Goal: Information Seeking & Learning: Learn about a topic

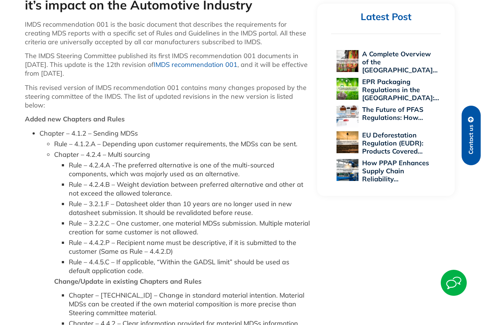
scroll to position [475, 0]
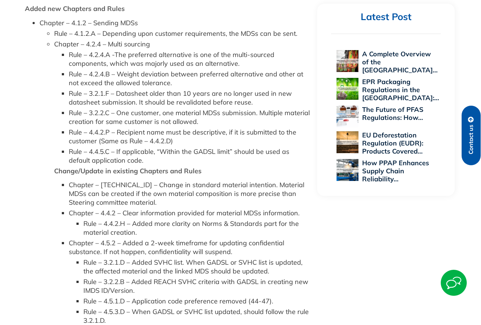
click at [108, 213] on li "Chapter – 4.4.2 – Clear information provided for material MDSs information. Rul…" at bounding box center [189, 223] width 241 height 28
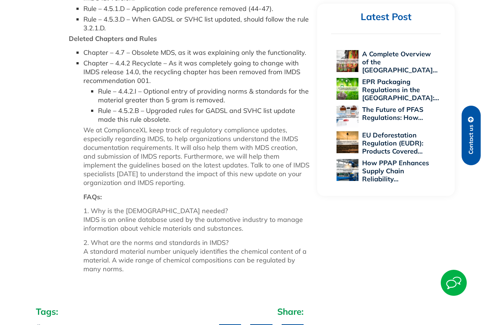
scroll to position [695, 0]
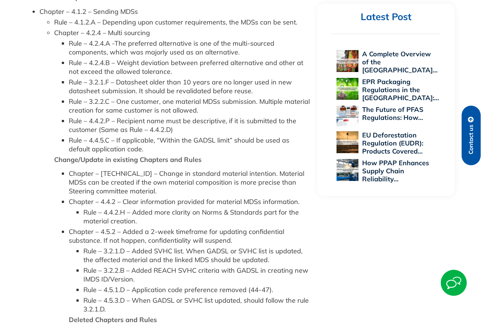
scroll to position [488, 0]
